Goal: Transaction & Acquisition: Book appointment/travel/reservation

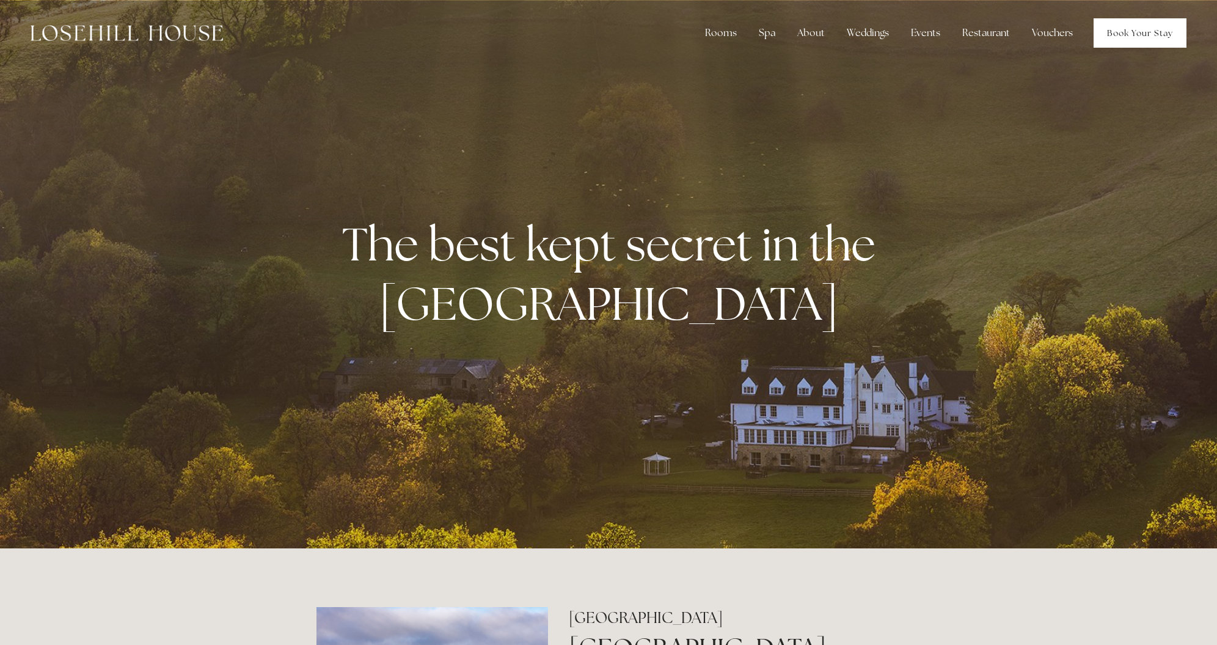
click at [1152, 43] on link "Book Your Stay" at bounding box center [1140, 32] width 93 height 29
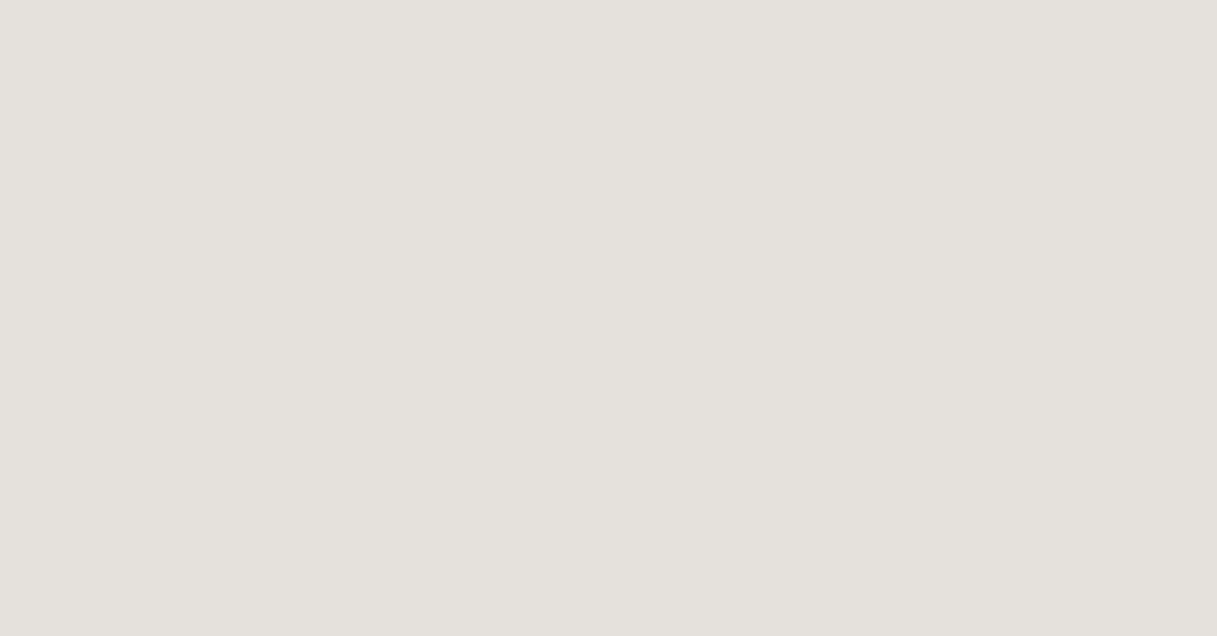
scroll to position [62, 0]
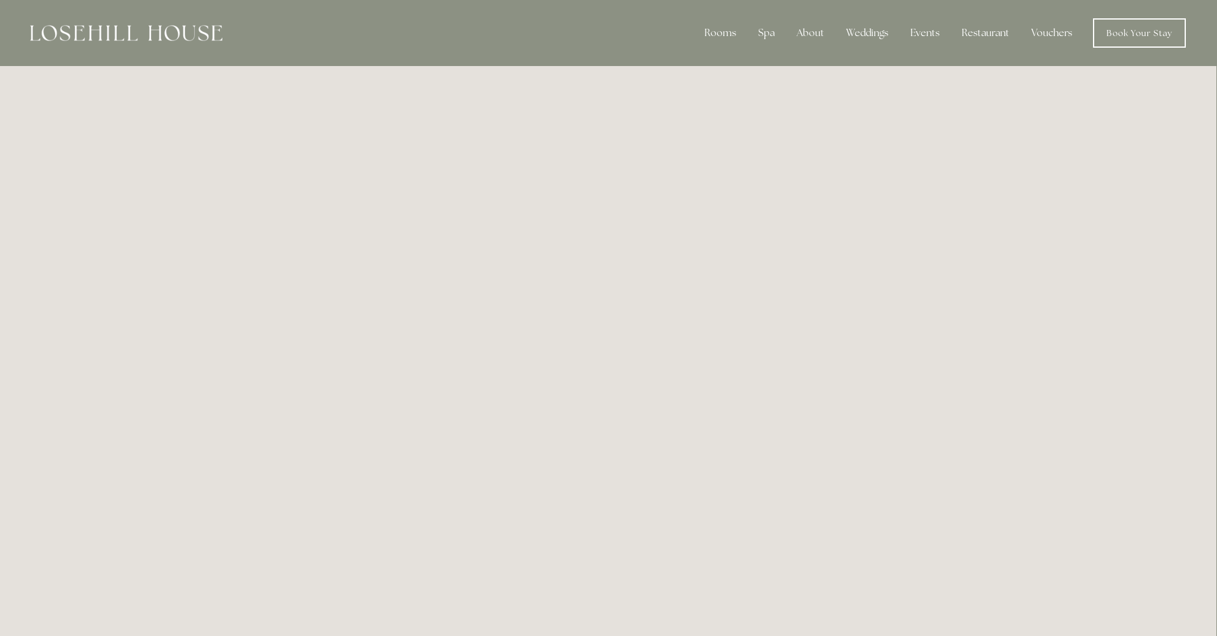
scroll to position [0, 1]
